Goal: Obtain resource: Download file/media

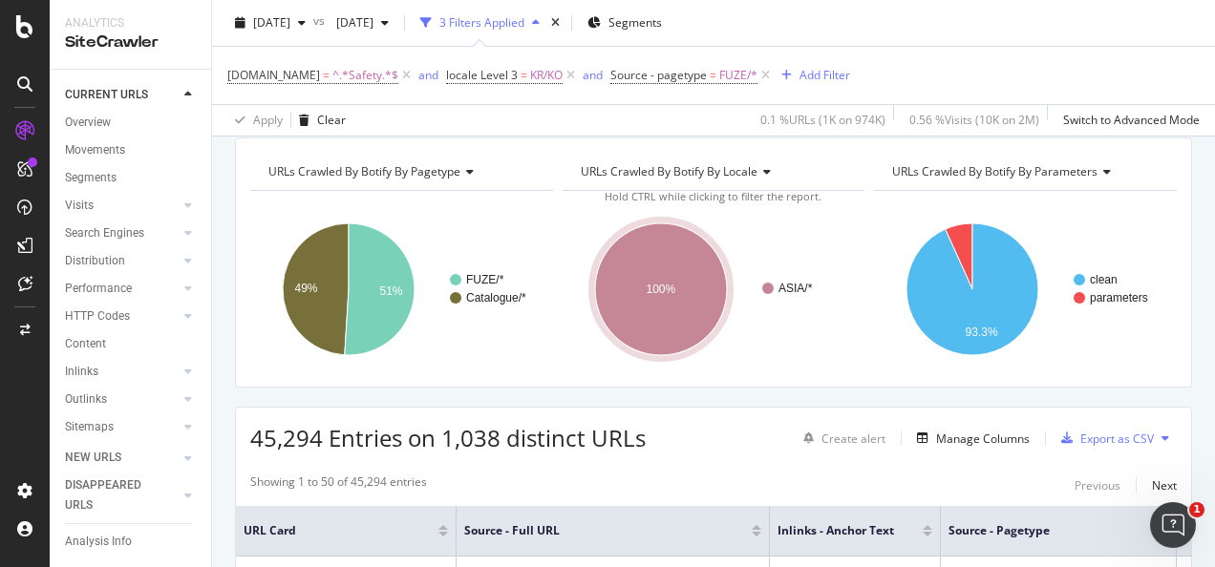
scroll to position [95, 0]
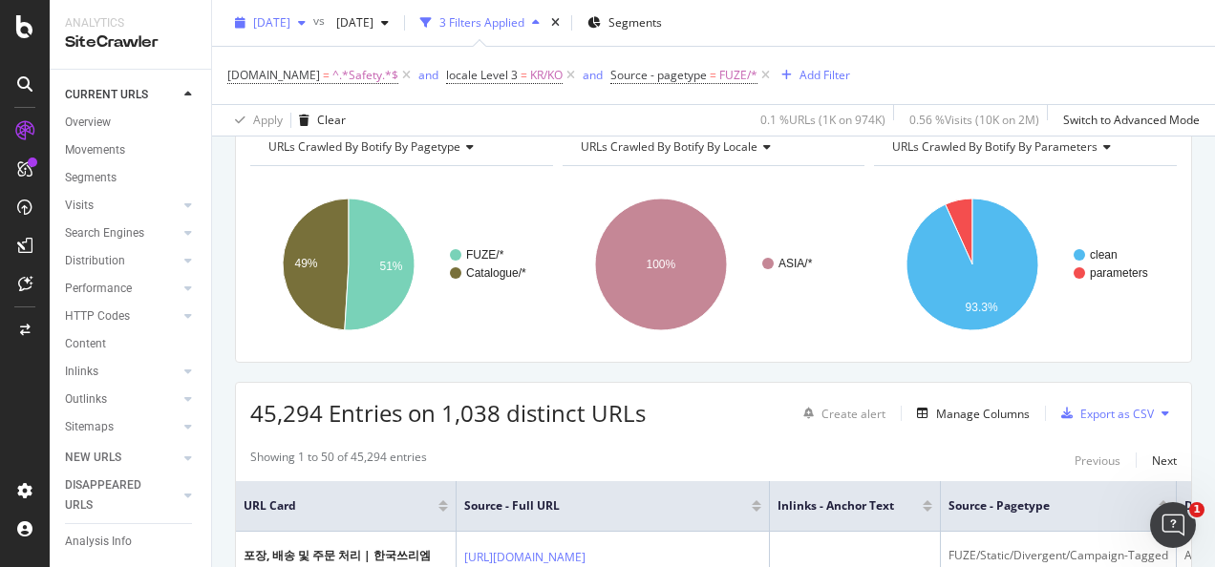
click at [290, 17] on span "[DATE]" at bounding box center [271, 22] width 37 height 16
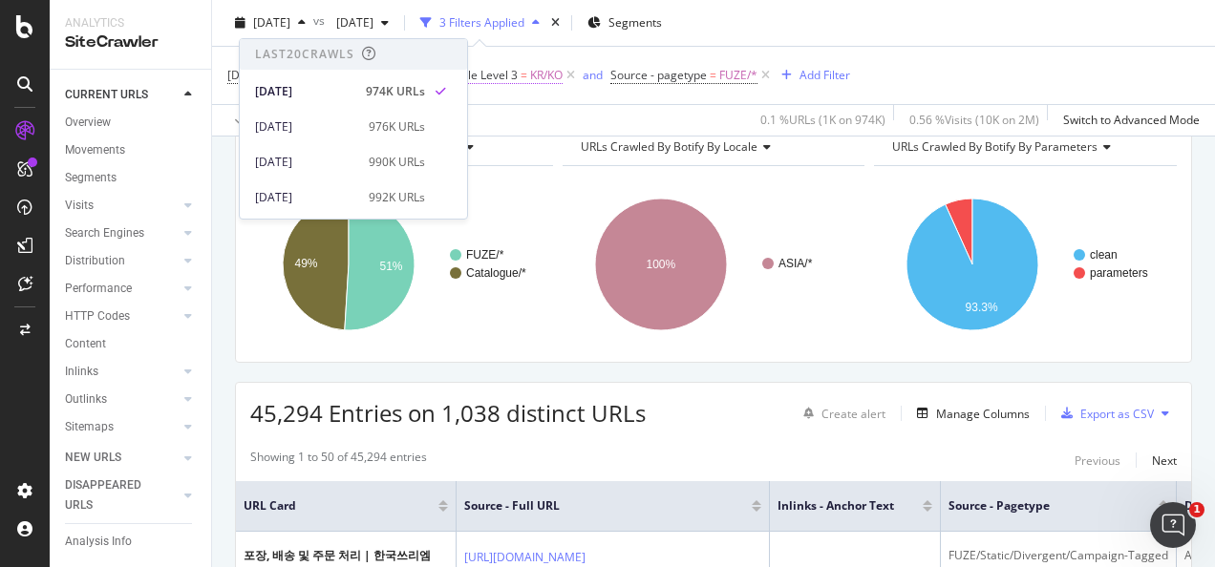
click at [520, 75] on span "=" at bounding box center [523, 75] width 7 height 16
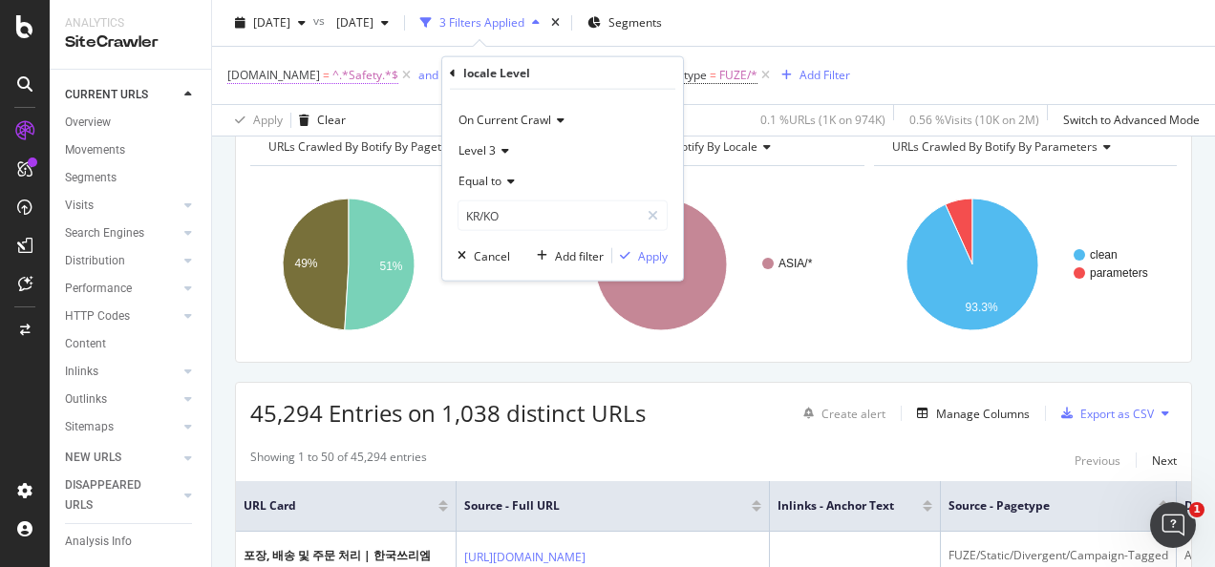
click at [363, 77] on span "^.*Safety.*$" at bounding box center [365, 75] width 66 height 27
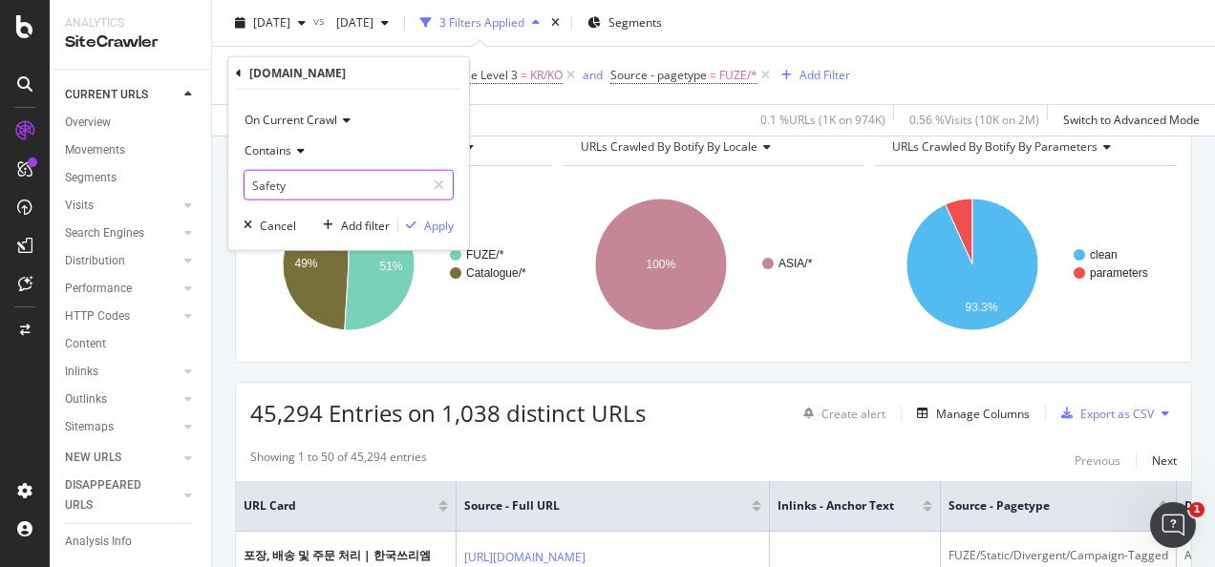
click at [325, 173] on input "Safety" at bounding box center [334, 185] width 180 height 31
type input "Consumer"
click at [416, 231] on div "Apply" at bounding box center [425, 225] width 55 height 17
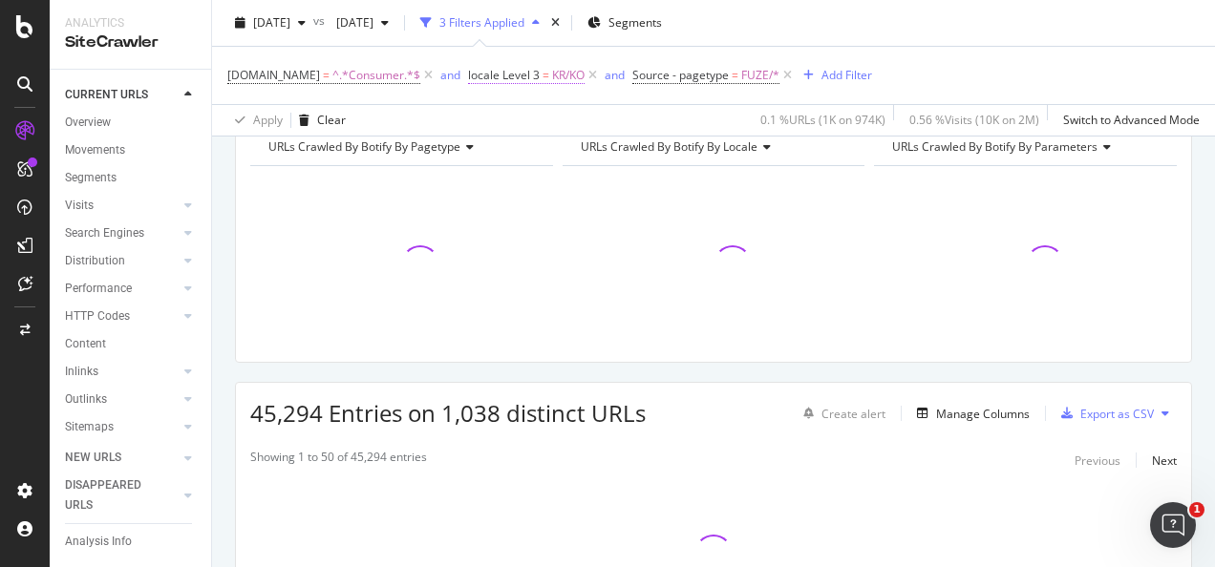
click at [552, 74] on span "KR/KO" at bounding box center [568, 75] width 32 height 27
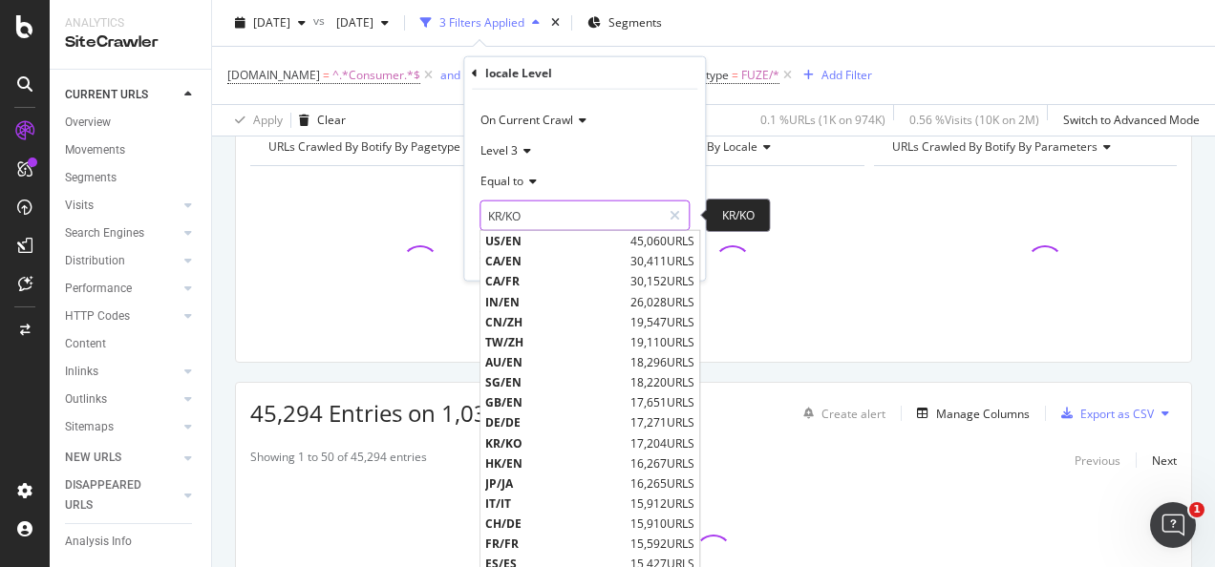
click at [550, 201] on input "KR/KO" at bounding box center [570, 216] width 180 height 31
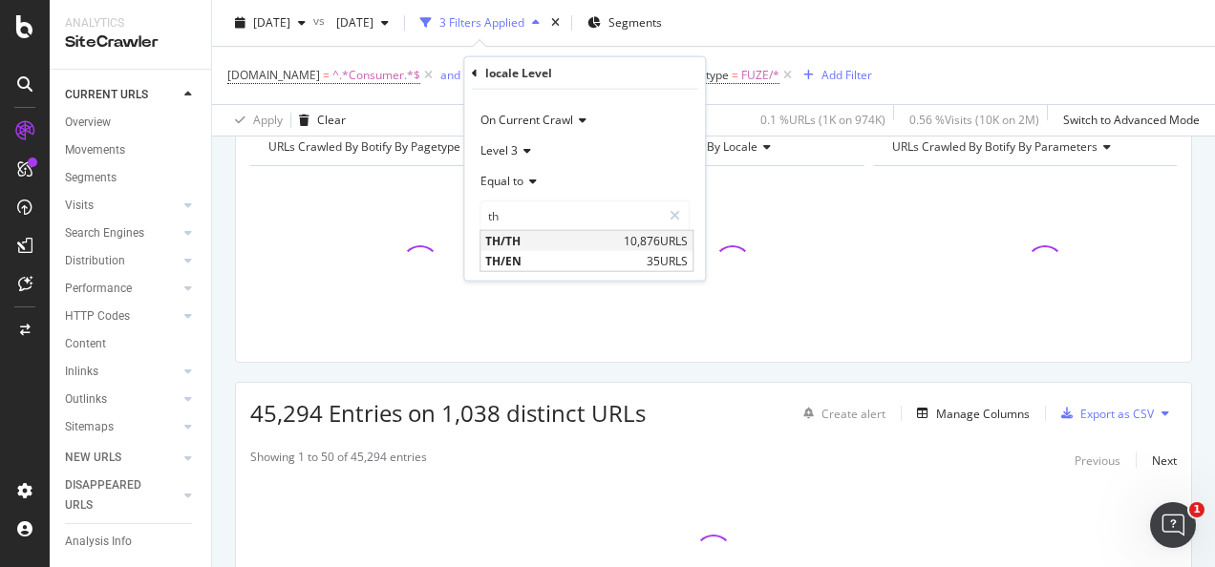
click at [534, 235] on span "TH/TH" at bounding box center [552, 241] width 134 height 16
type input "TH/TH"
click at [678, 250] on div "Apply" at bounding box center [675, 255] width 30 height 16
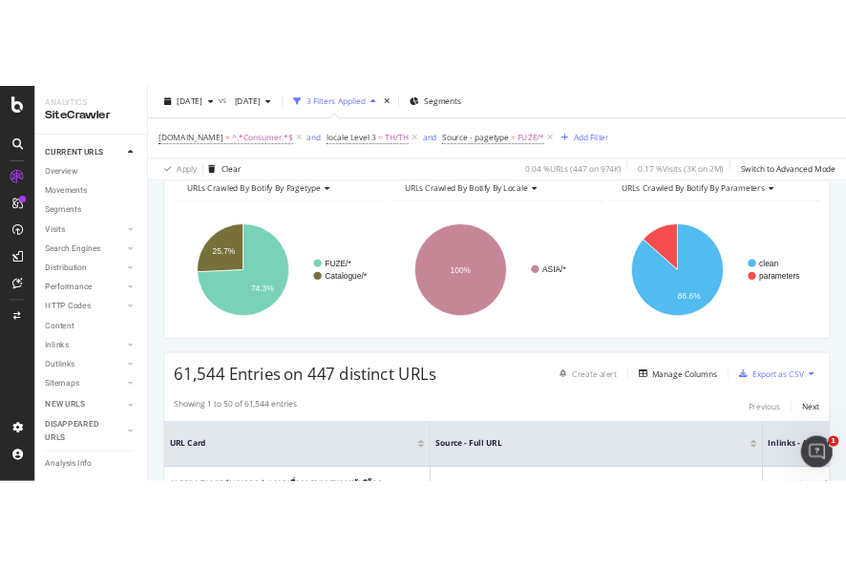
scroll to position [286, 0]
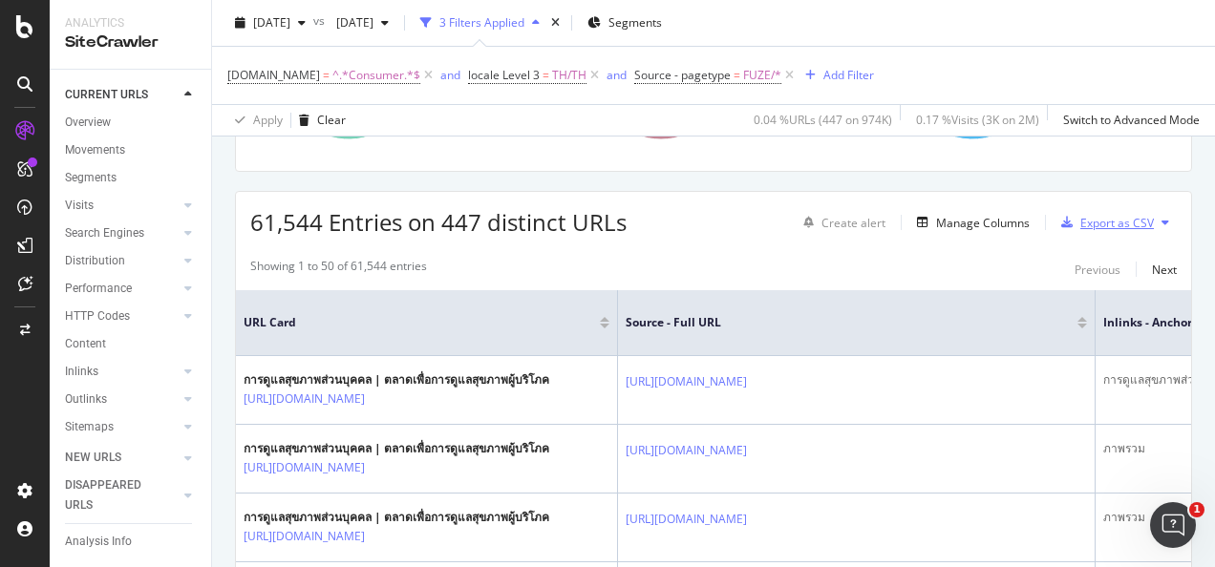
click at [1095, 223] on div "Export as CSV" at bounding box center [1117, 223] width 74 height 16
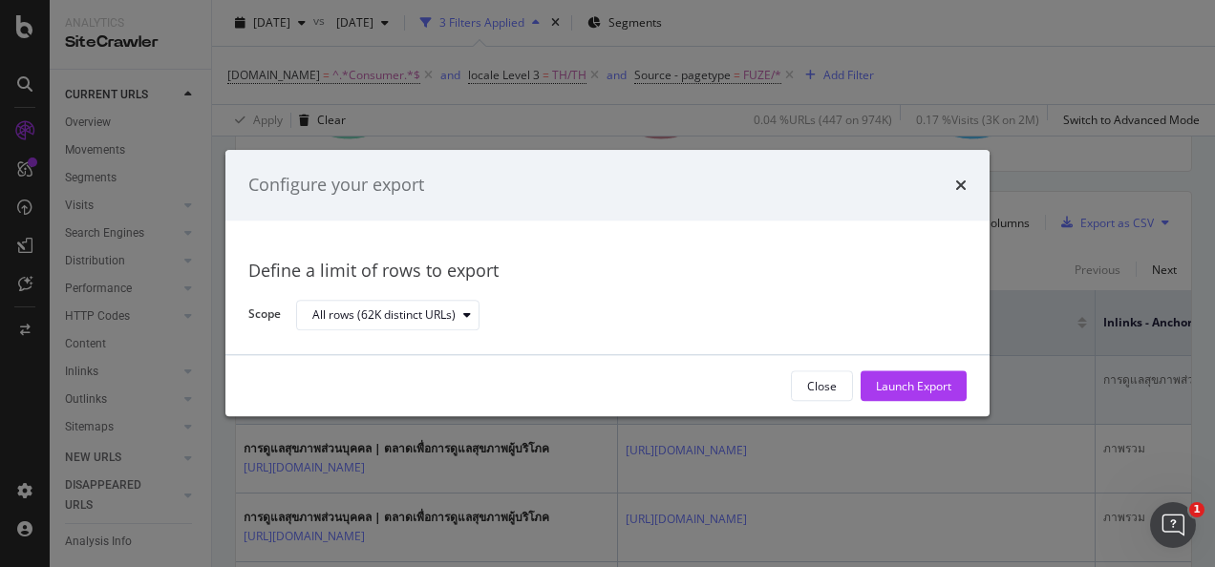
click at [929, 378] on div "Launch Export" at bounding box center [913, 386] width 75 height 29
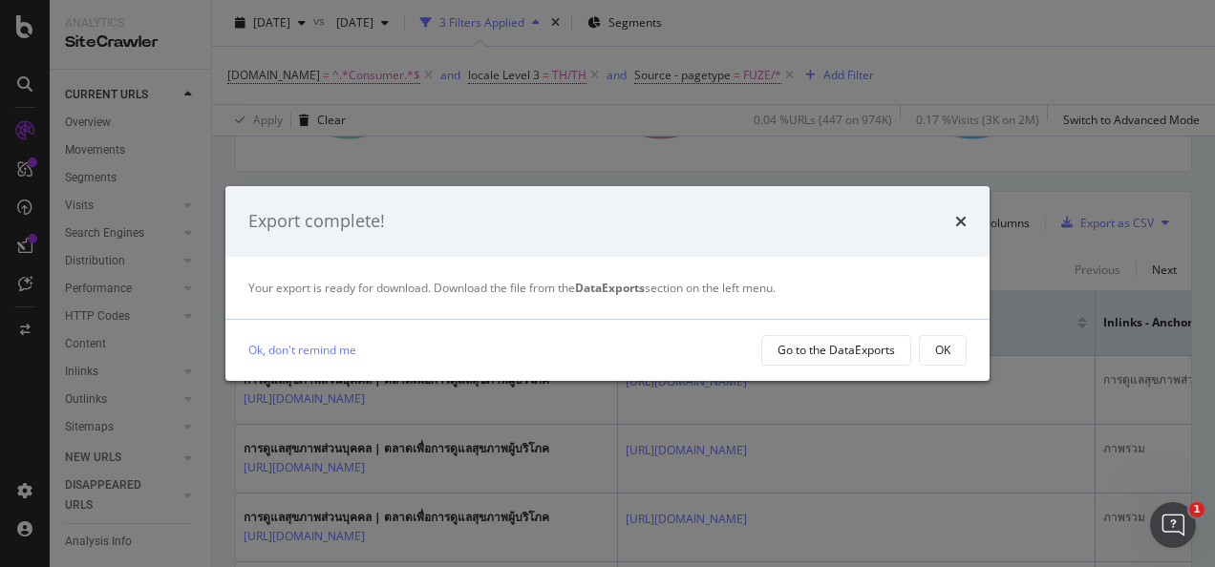
drag, startPoint x: 932, startPoint y: 344, endPoint x: 922, endPoint y: 323, distance: 23.1
click at [930, 341] on button "OK" at bounding box center [943, 350] width 48 height 31
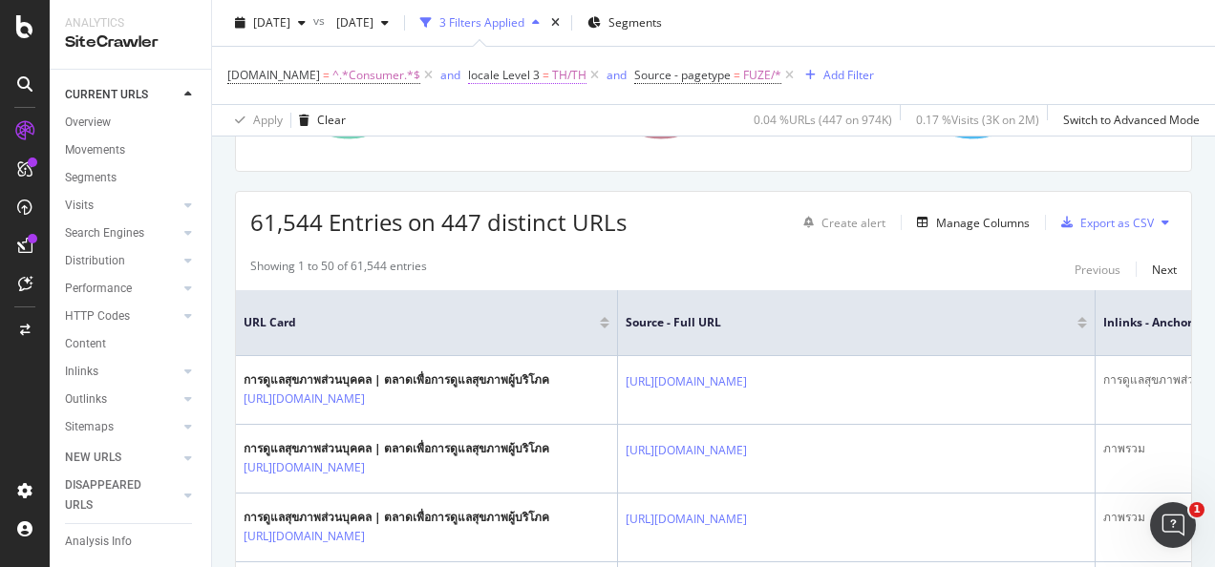
click at [560, 78] on span "TH/TH" at bounding box center [569, 75] width 34 height 27
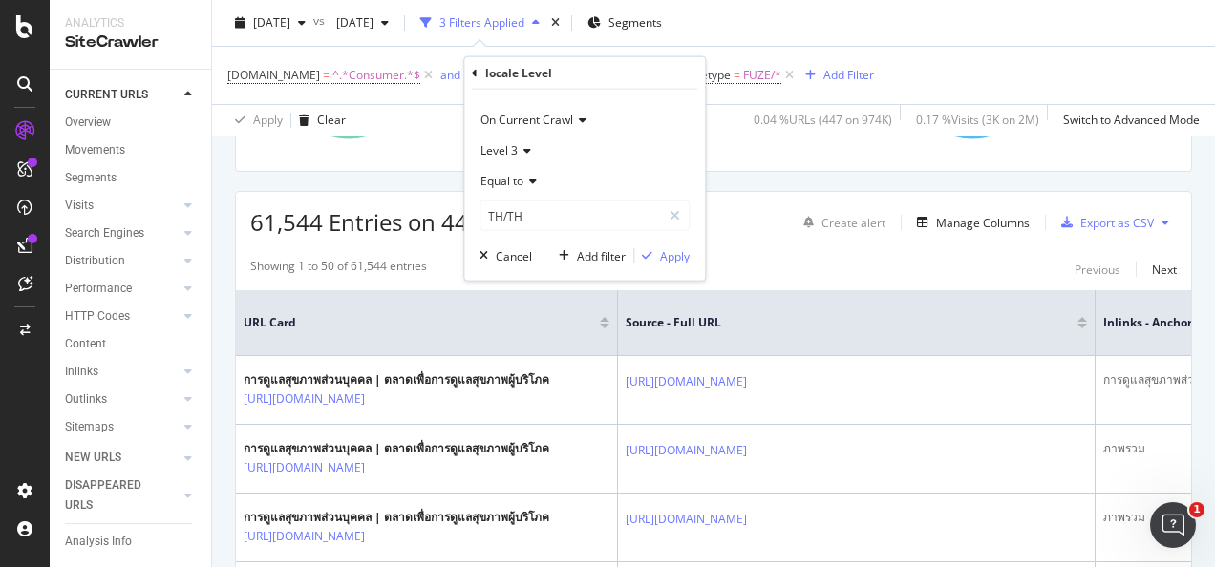
click at [556, 197] on div "Equal to TH/TH TH/TH" at bounding box center [584, 198] width 210 height 65
click at [554, 201] on input "TH/TH" at bounding box center [570, 216] width 180 height 31
click at [535, 238] on span "TW/ZH" at bounding box center [552, 241] width 134 height 16
type input "TW/ZH"
click at [677, 252] on div "Apply" at bounding box center [675, 255] width 30 height 16
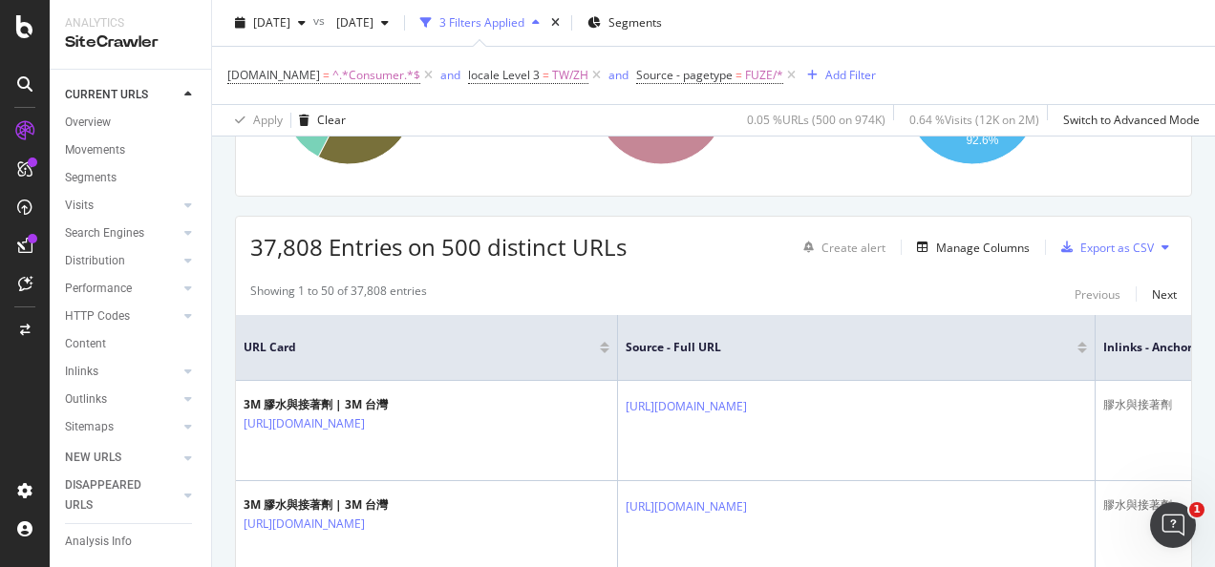
scroll to position [286, 0]
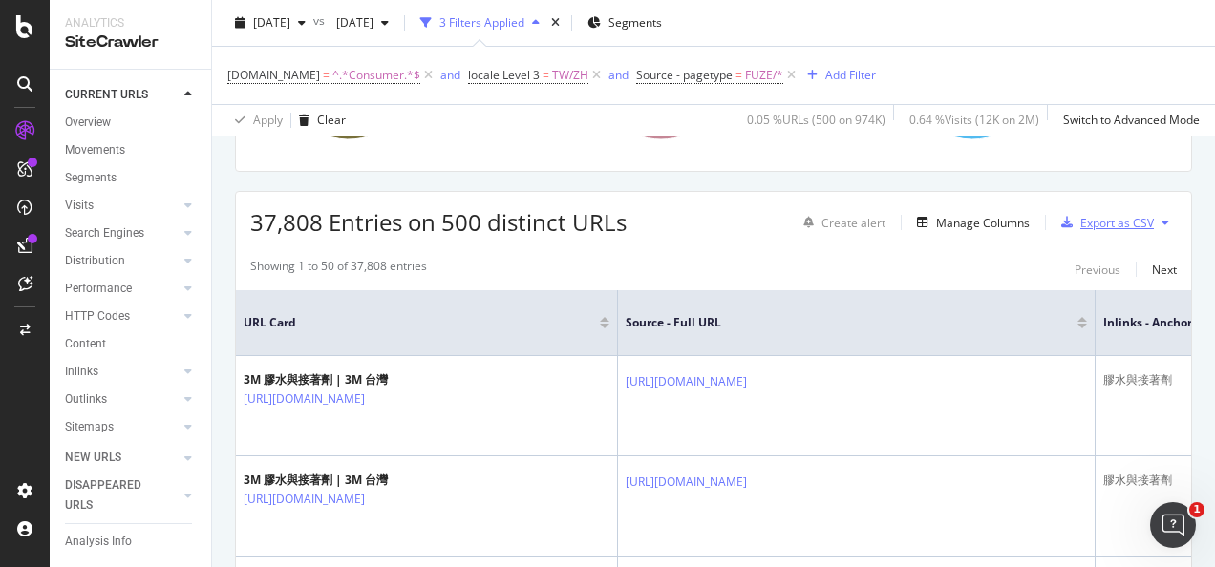
click at [1108, 220] on div "Export as CSV" at bounding box center [1117, 223] width 74 height 16
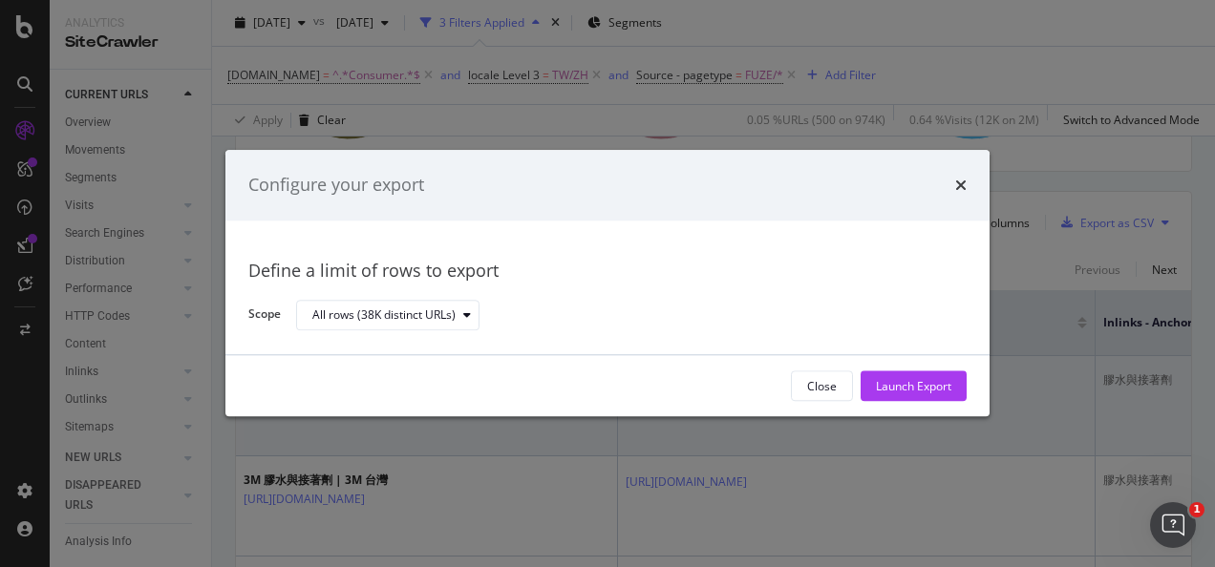
click at [882, 386] on div "Launch Export" at bounding box center [913, 386] width 75 height 16
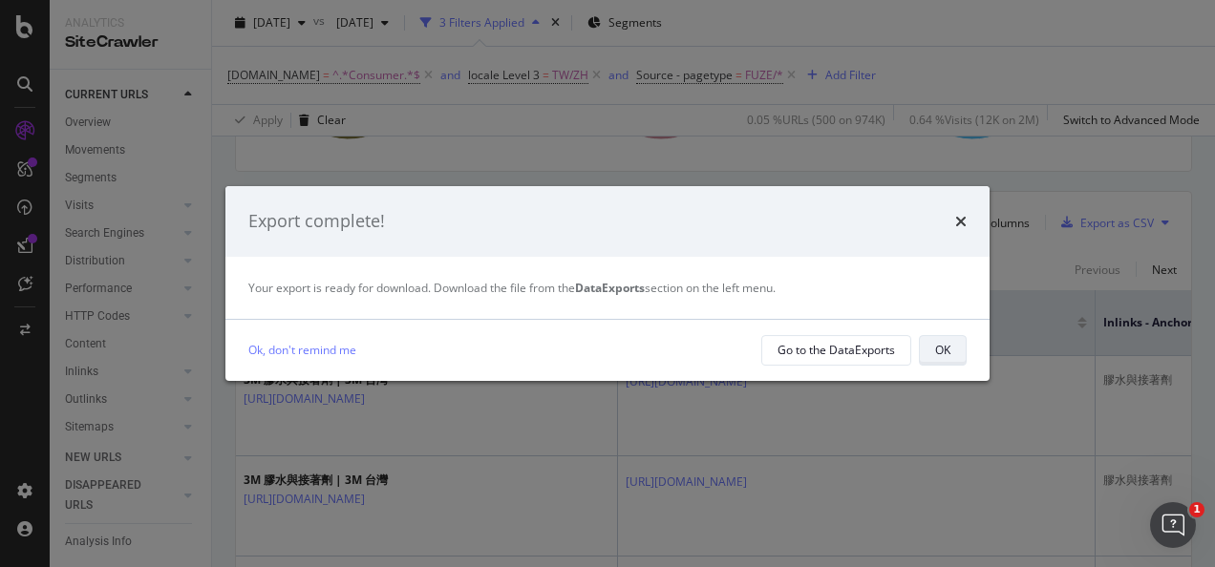
click at [931, 354] on button "OK" at bounding box center [943, 350] width 48 height 31
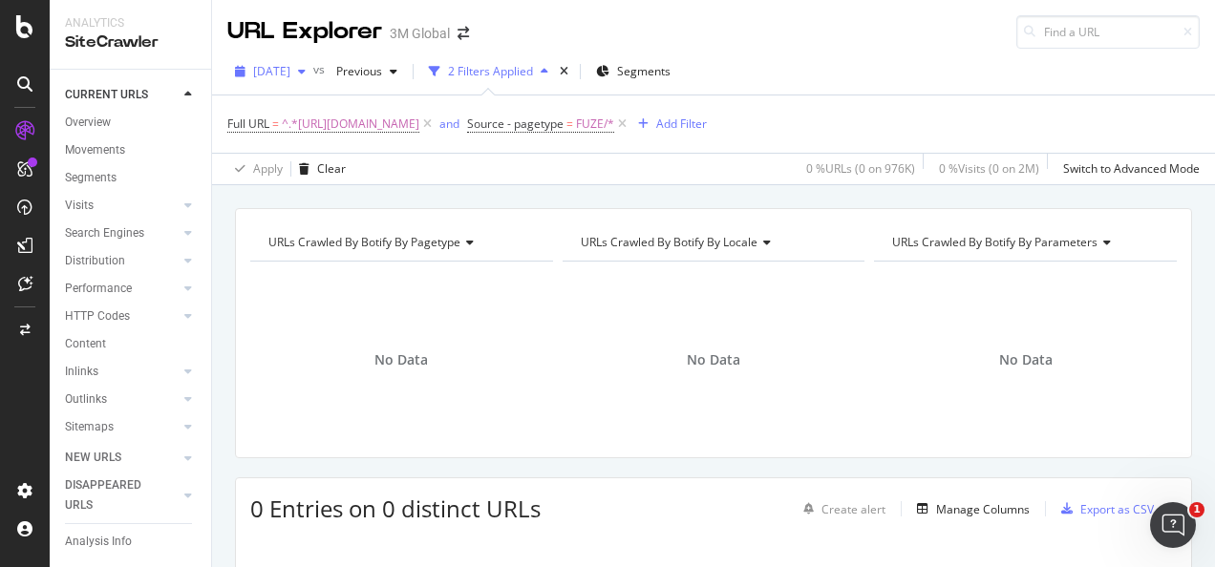
click at [290, 73] on span "[DATE]" at bounding box center [271, 71] width 37 height 16
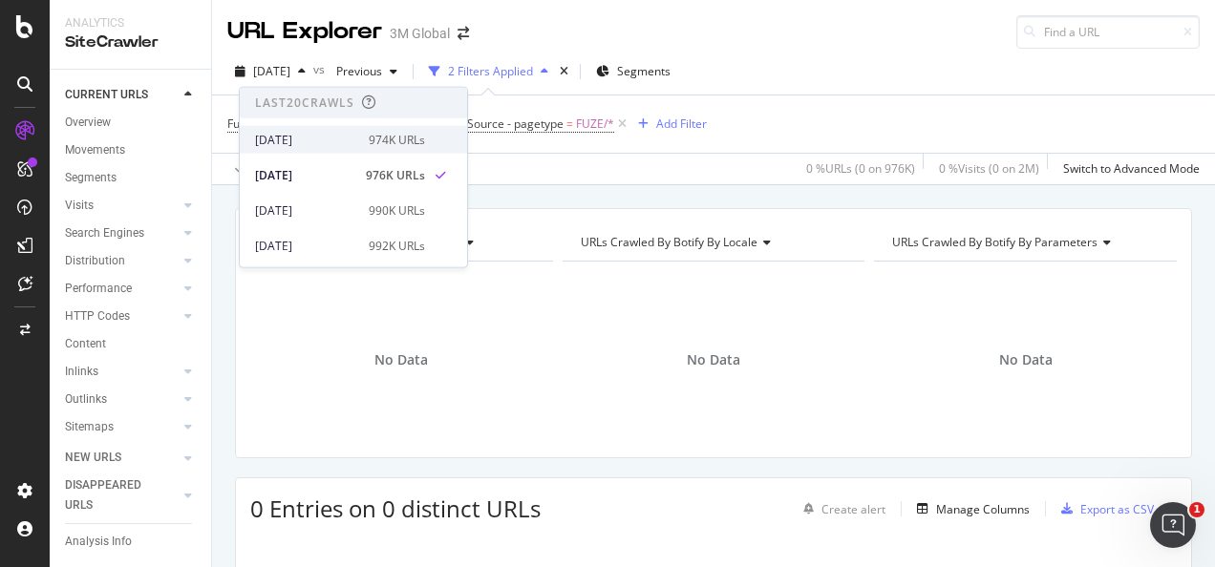
click at [325, 138] on div "[DATE]" at bounding box center [306, 139] width 102 height 17
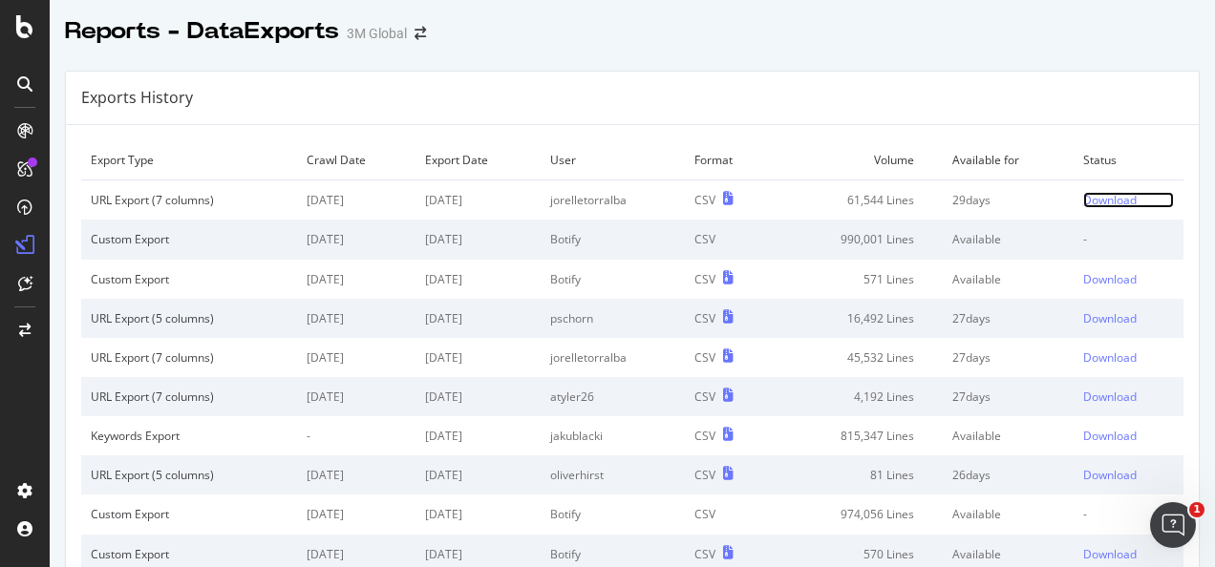
click at [1089, 195] on div "Download" at bounding box center [1109, 200] width 53 height 16
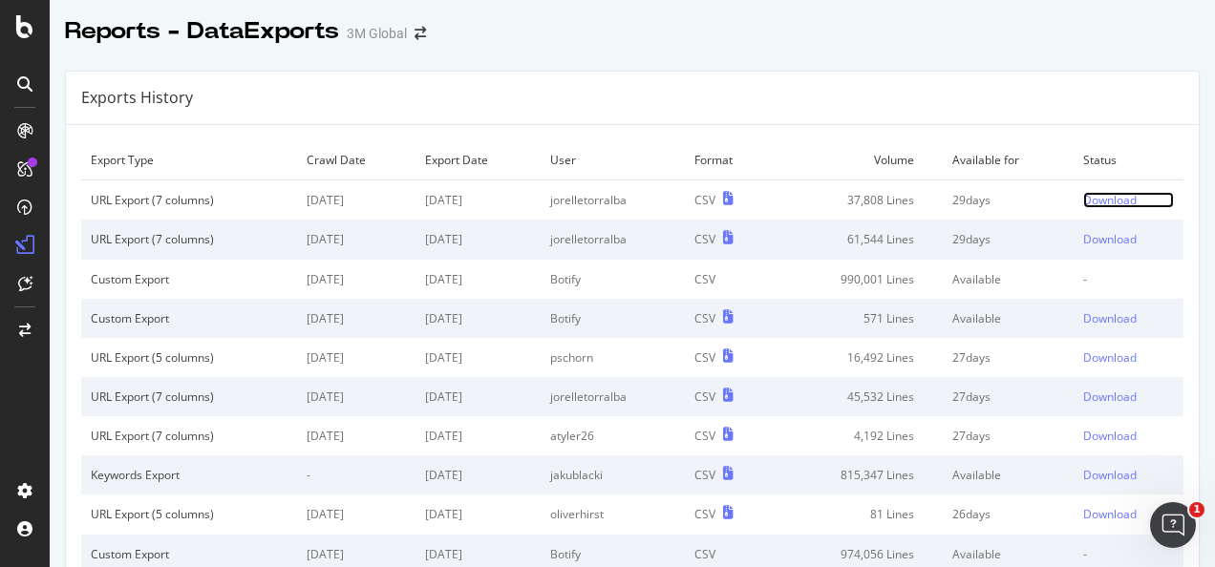
click at [1083, 195] on div "Download" at bounding box center [1109, 200] width 53 height 16
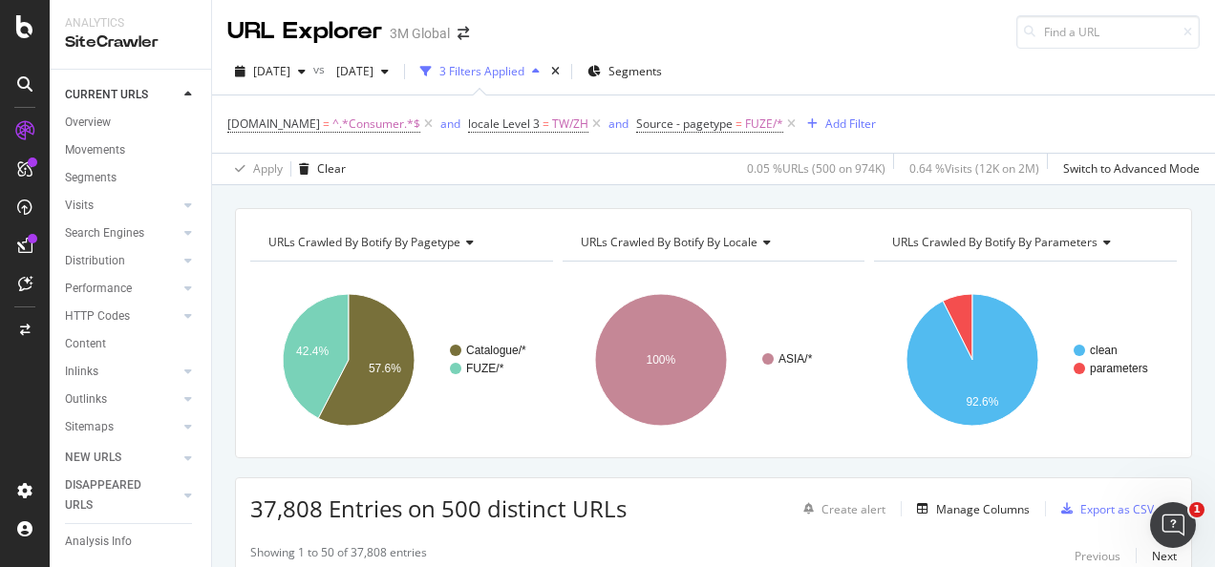
scroll to position [286, 0]
